Goal: Check status

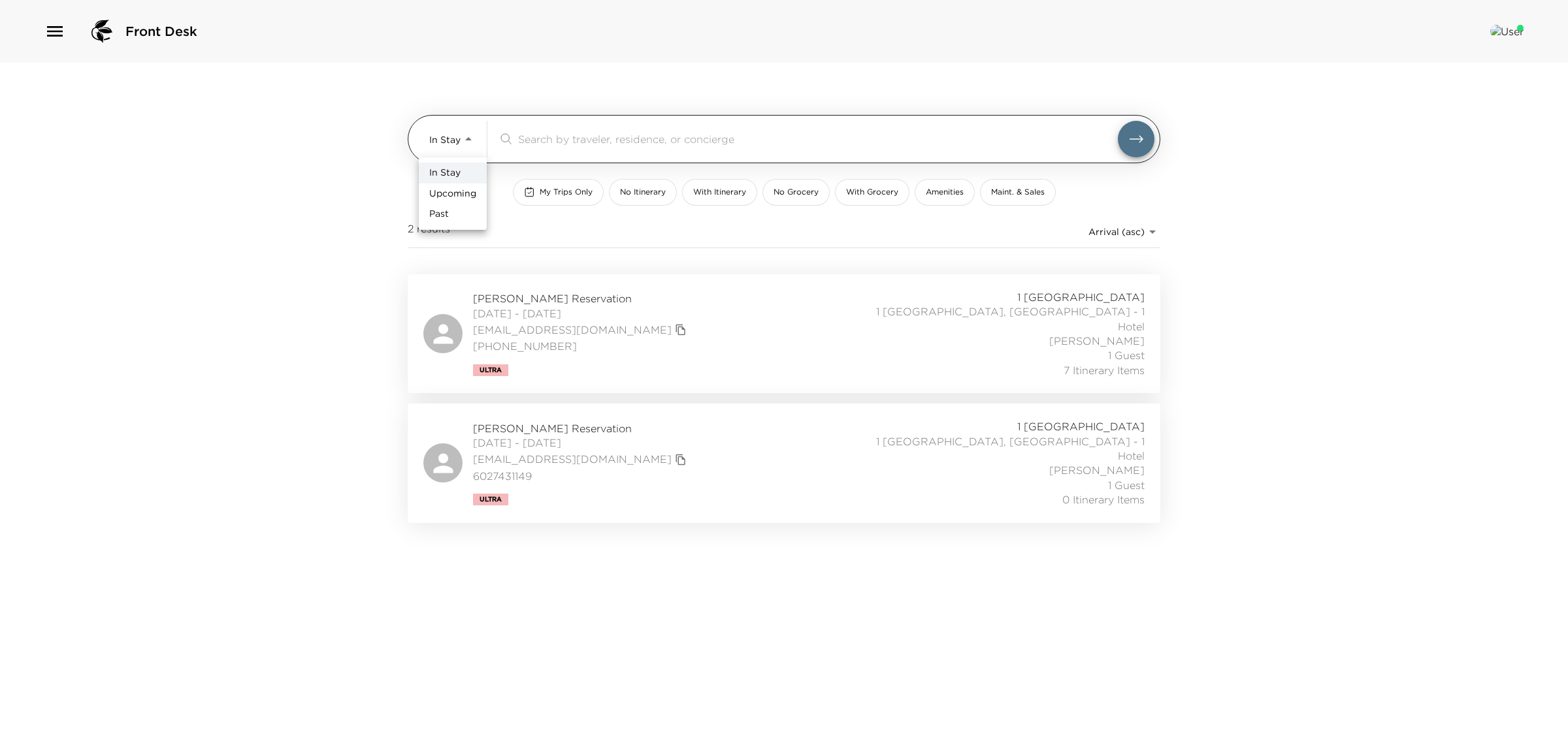
click at [447, 147] on body "Front Desk In Stay In-Stay ​ My Trips Only No Itinerary With Itinerary No Groce…" at bounding box center [784, 371] width 1568 height 743
click at [469, 187] on span "Upcoming" at bounding box center [452, 194] width 47 height 13
type input "Upcoming"
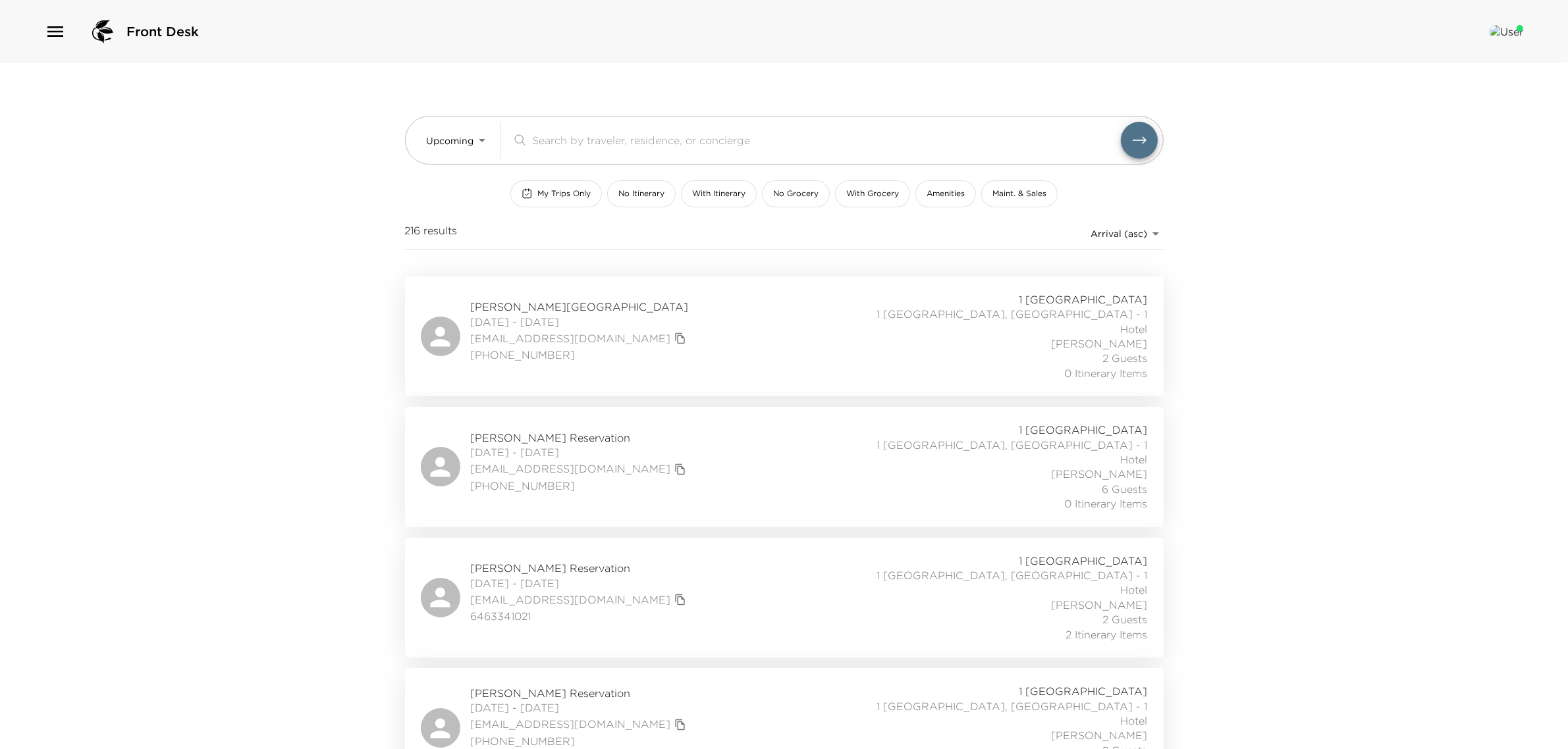
click at [518, 306] on span "[PERSON_NAME][GEOGRAPHIC_DATA]" at bounding box center [580, 306] width 219 height 14
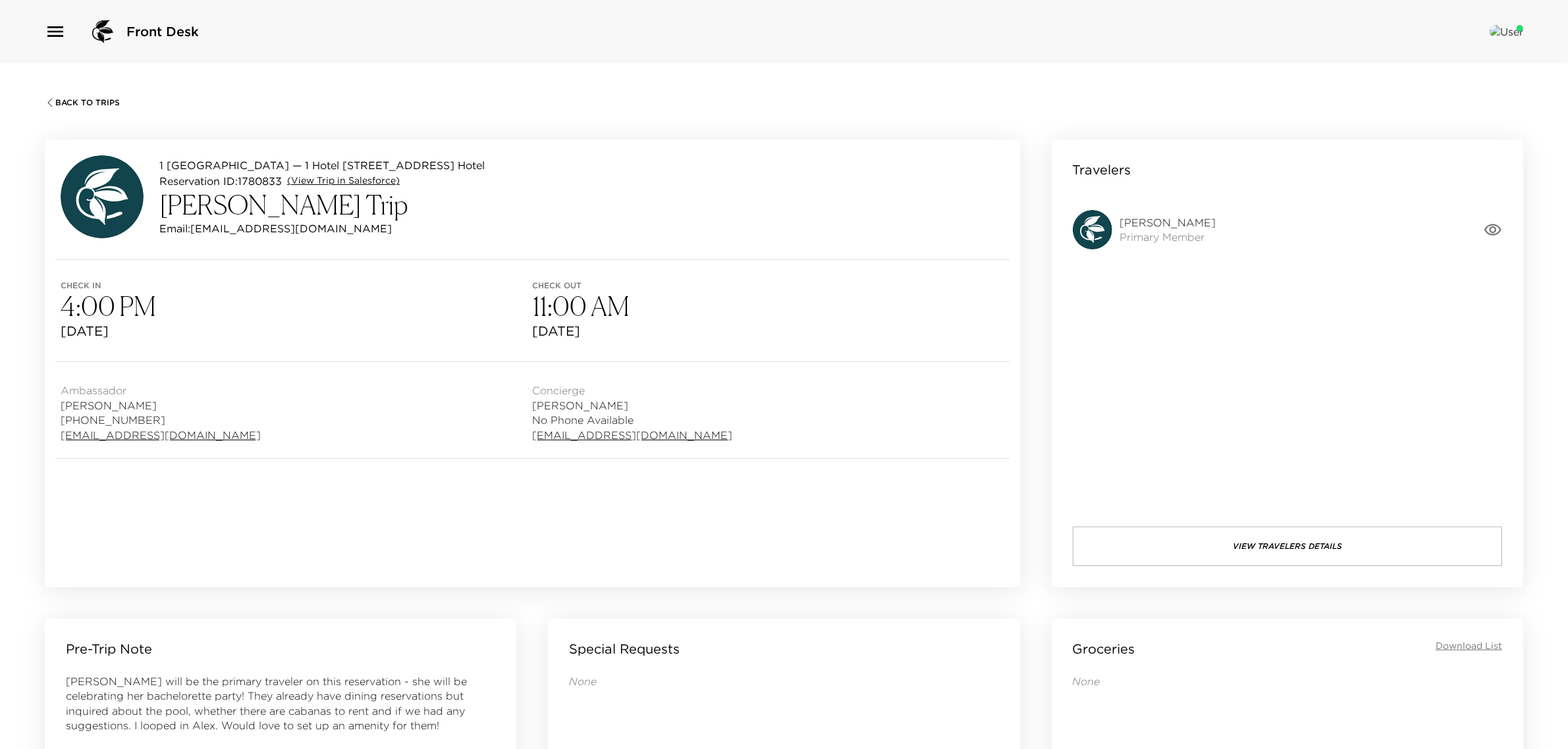
click at [306, 178] on link "(View Trip in Salesforce)" at bounding box center [343, 181] width 112 height 13
